Goal: Information Seeking & Learning: Find specific fact

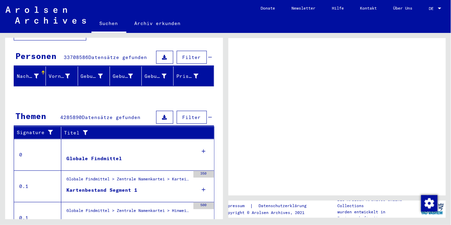
scroll to position [70, 0]
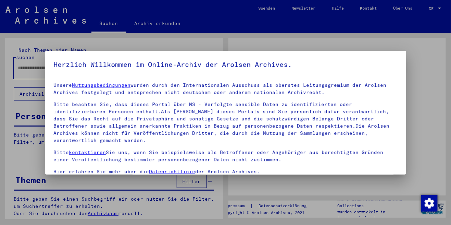
type input "*******"
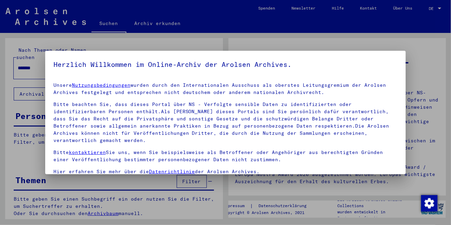
click at [21, 83] on div at bounding box center [225, 112] width 451 height 225
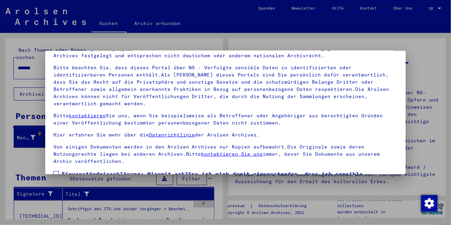
scroll to position [78, 0]
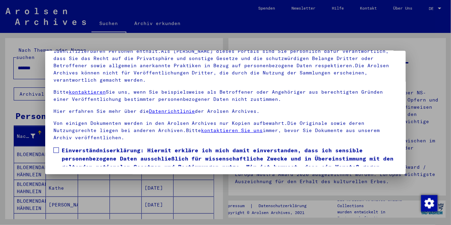
click at [57, 147] on span at bounding box center [55, 149] width 5 height 5
click at [88, 182] on button "Ich stimme zu" at bounding box center [79, 188] width 52 height 13
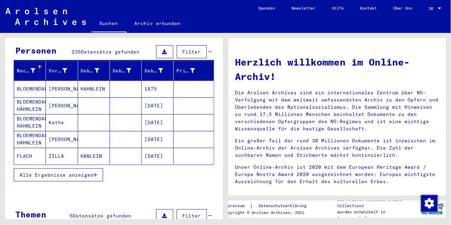
scroll to position [66, 0]
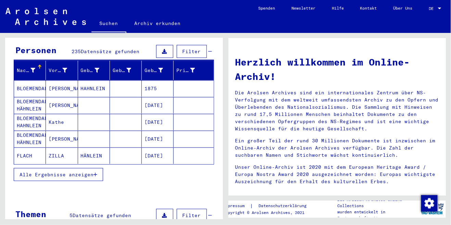
click at [27, 67] on div "Nachname" at bounding box center [26, 70] width 18 height 7
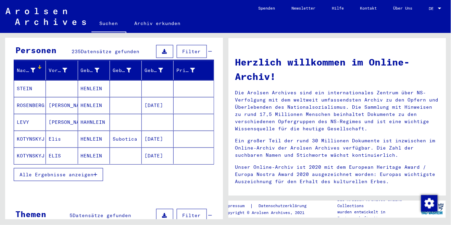
click at [27, 67] on div "Nachname" at bounding box center [26, 70] width 18 height 7
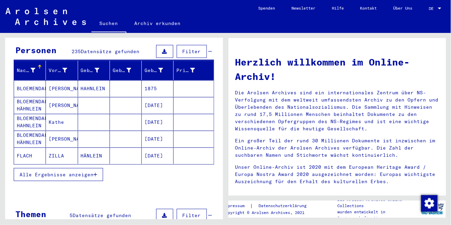
click at [32, 68] on icon at bounding box center [32, 70] width 5 height 5
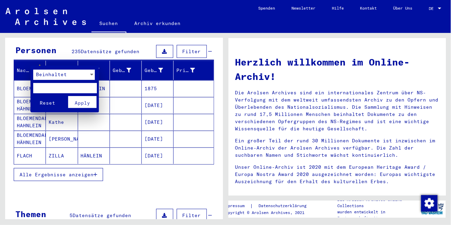
click at [57, 89] on input "text" at bounding box center [64, 88] width 63 height 10
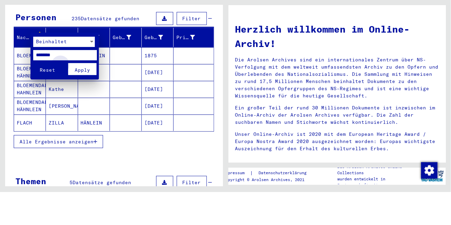
type input "*******"
click at [82, 101] on span "Apply" at bounding box center [82, 103] width 15 height 6
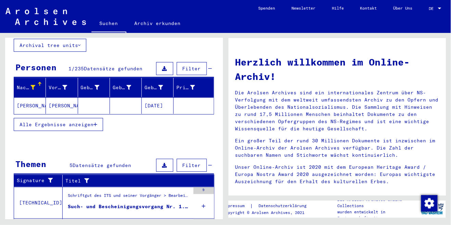
scroll to position [47, 0]
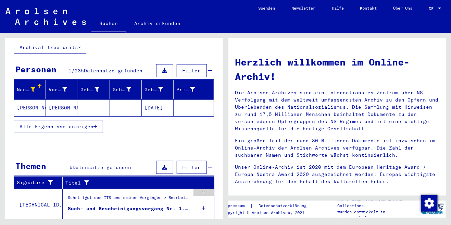
click at [23, 99] on mat-cell "[PERSON_NAME]" at bounding box center [30, 107] width 32 height 16
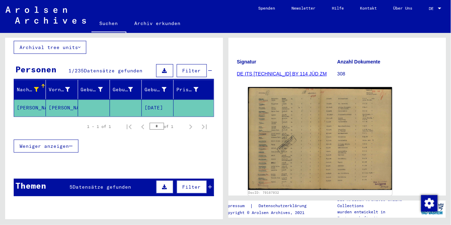
scroll to position [83, 0]
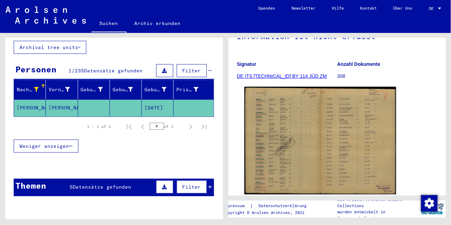
click at [359, 128] on img at bounding box center [320, 141] width 152 height 108
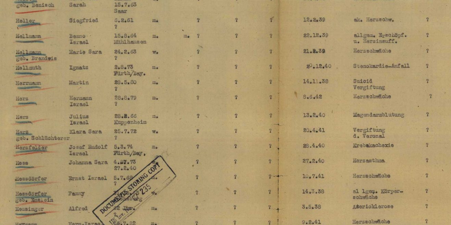
scroll to position [0, 0]
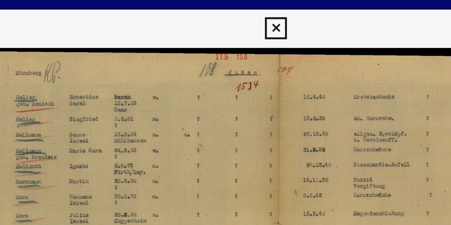
click at [226, 9] on icon at bounding box center [226, 10] width 8 height 8
